Goal: Task Accomplishment & Management: Use online tool/utility

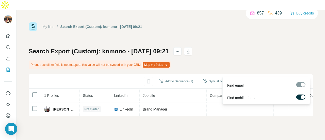
click at [265, 79] on span "Find all emails & mobiles (1)" at bounding box center [281, 81] width 45 height 5
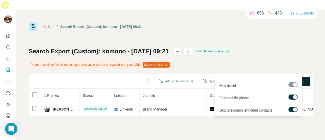
click at [265, 77] on button "Find all emails & mobiles (1)" at bounding box center [278, 81] width 64 height 9
click at [253, 79] on icon "button" at bounding box center [254, 80] width 3 height 3
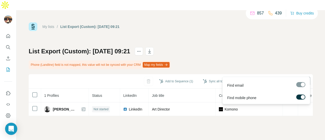
click at [267, 77] on button "Find all emails & mobiles (1)" at bounding box center [278, 81] width 64 height 9
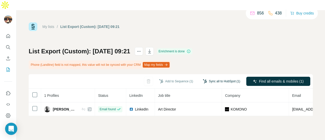
click at [210, 77] on button "Sync all to HubSpot (1)" at bounding box center [221, 81] width 44 height 8
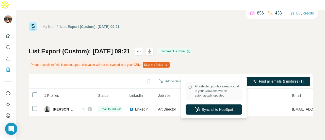
click at [205, 103] on div "All selected profiles already exist in your CRM and will be automatically updat…" at bounding box center [213, 97] width 63 height 39
click at [201, 114] on button "Sync all to HubSpot" at bounding box center [214, 109] width 56 height 10
